Goal: Information Seeking & Learning: Learn about a topic

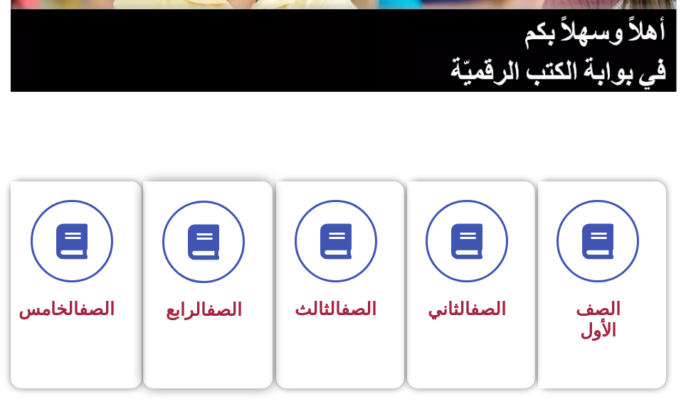
scroll to position [285, 0]
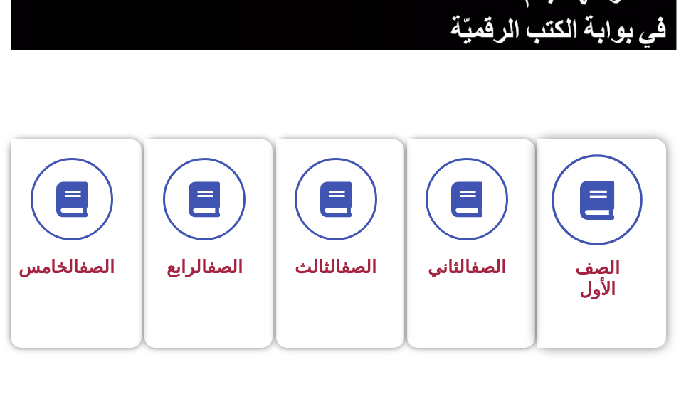
click at [612, 208] on icon at bounding box center [597, 199] width 39 height 39
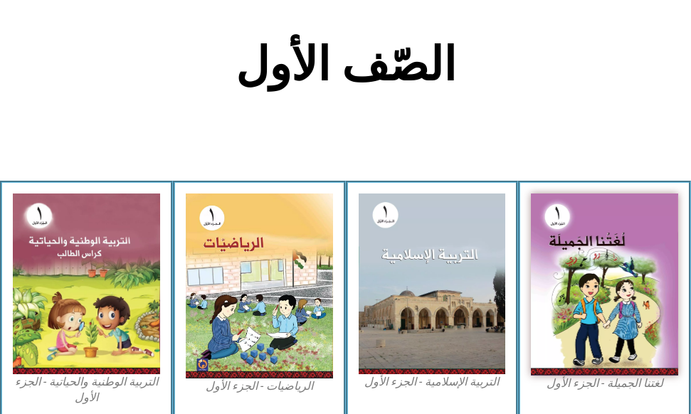
scroll to position [427, 0]
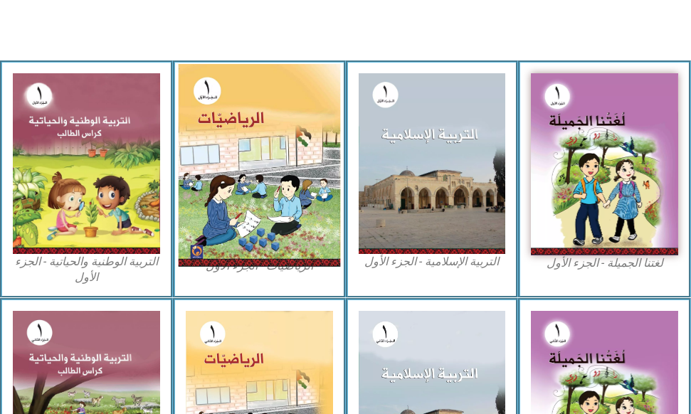
click at [292, 132] on img at bounding box center [258, 165] width 161 height 203
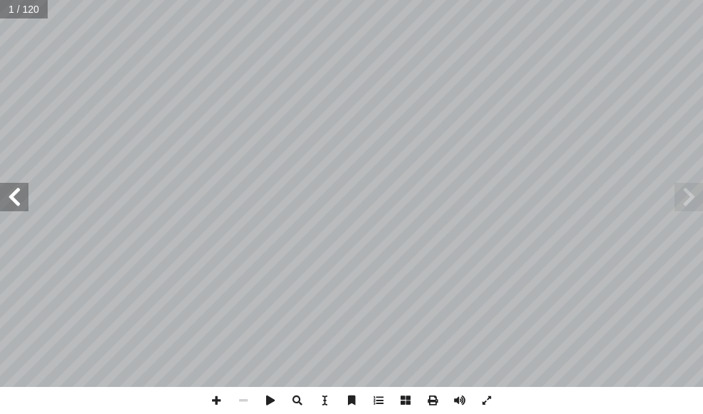
click at [13, 189] on span at bounding box center [14, 197] width 28 height 28
click at [14, 188] on span at bounding box center [14, 197] width 28 height 28
click at [15, 188] on span at bounding box center [14, 197] width 28 height 28
click at [16, 188] on span at bounding box center [14, 197] width 28 height 28
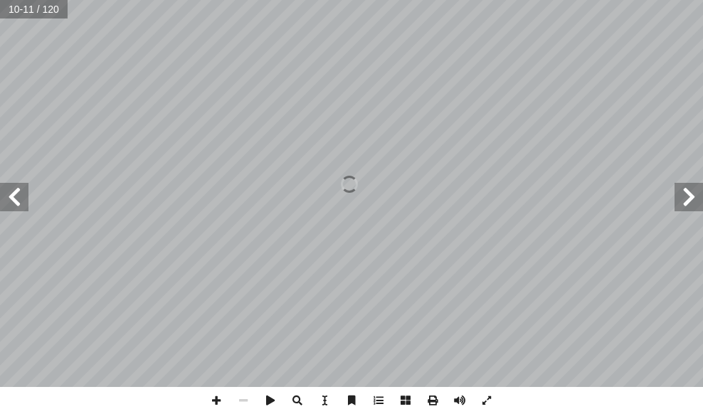
click at [18, 191] on span at bounding box center [14, 197] width 28 height 28
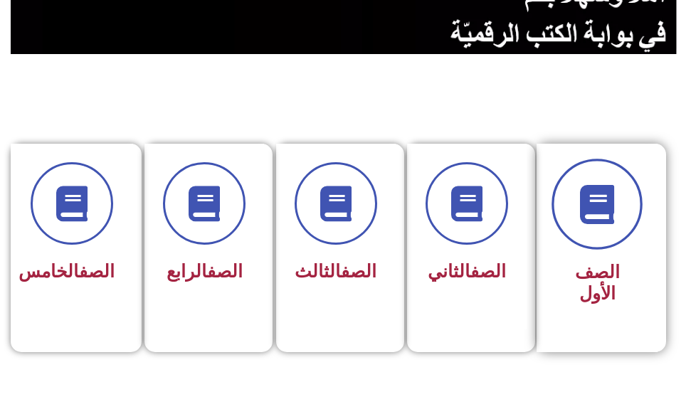
scroll to position [285, 0]
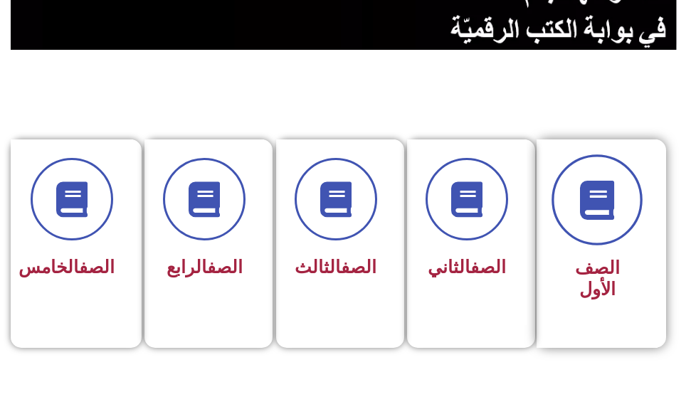
click at [599, 193] on icon at bounding box center [597, 199] width 39 height 39
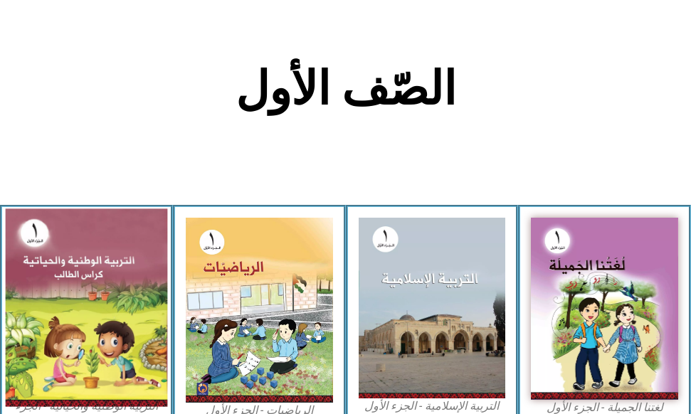
scroll to position [285, 0]
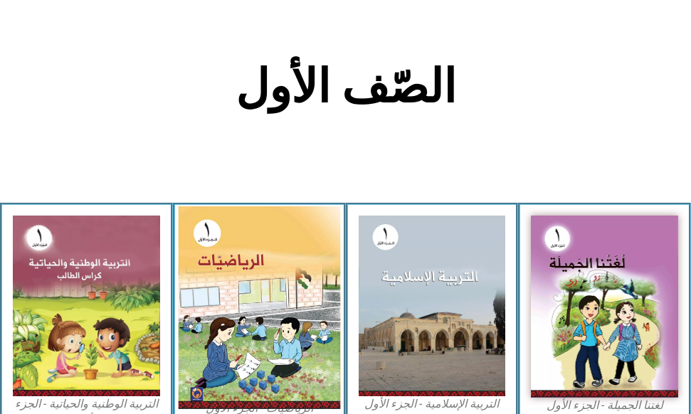
click at [245, 328] on img at bounding box center [258, 307] width 161 height 203
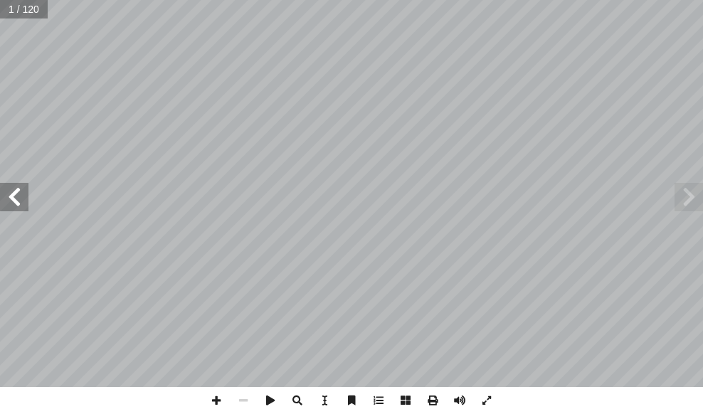
click at [4, 191] on span at bounding box center [14, 197] width 28 height 28
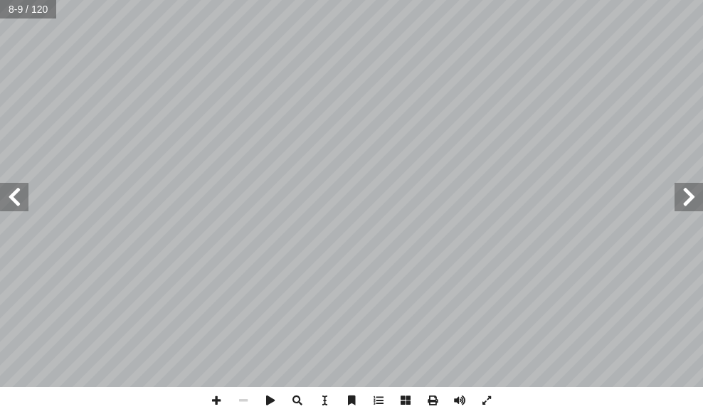
click at [4, 191] on span at bounding box center [14, 197] width 28 height 28
click at [4, 194] on span at bounding box center [14, 197] width 28 height 28
click at [15, 200] on span at bounding box center [14, 197] width 28 height 28
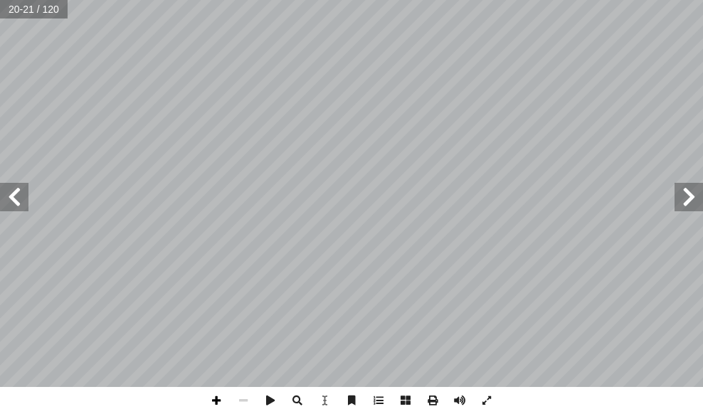
click at [218, 400] on span at bounding box center [216, 400] width 27 height 27
click at [22, 207] on span at bounding box center [14, 197] width 28 height 28
click at [688, 199] on span at bounding box center [688, 197] width 28 height 28
